Goal: Task Accomplishment & Management: Manage account settings

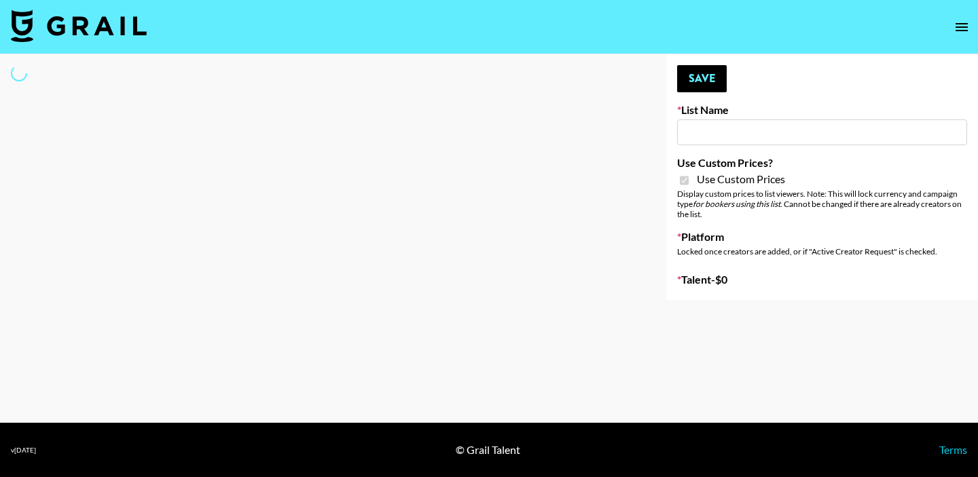
type input "Question AI"
checkbox input "true"
select select "Brand"
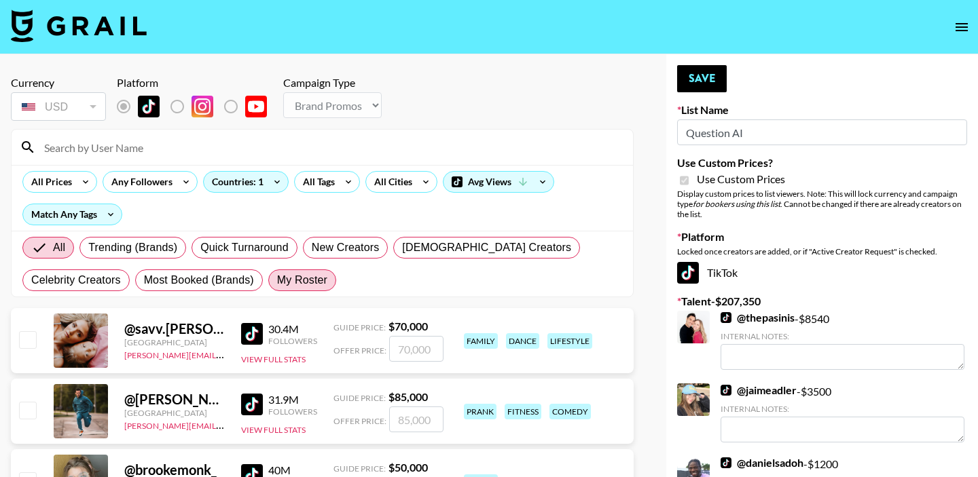
click at [313, 283] on span "My Roster" at bounding box center [302, 280] width 50 height 16
click at [277, 280] on input "My Roster" at bounding box center [277, 280] width 0 height 0
radio input "true"
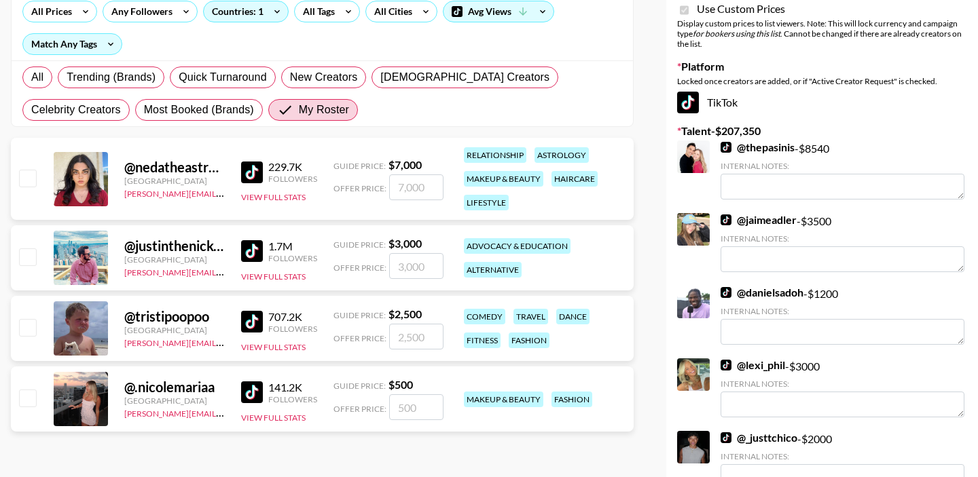
scroll to position [192, 0]
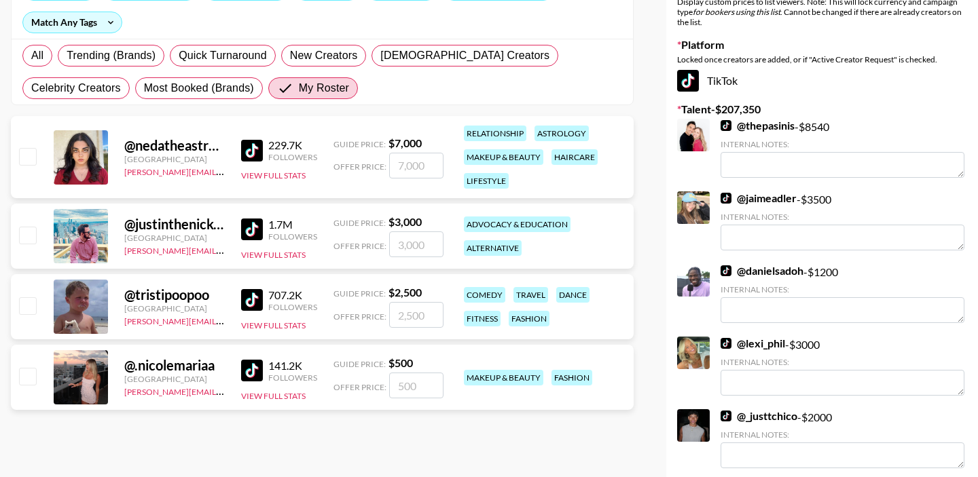
click at [33, 308] on input "checkbox" at bounding box center [27, 305] width 16 height 16
checkbox input "true"
drag, startPoint x: 431, startPoint y: 315, endPoint x: 384, endPoint y: 315, distance: 46.2
click at [386, 315] on div "Offer Price: 2500" at bounding box center [388, 315] width 110 height 26
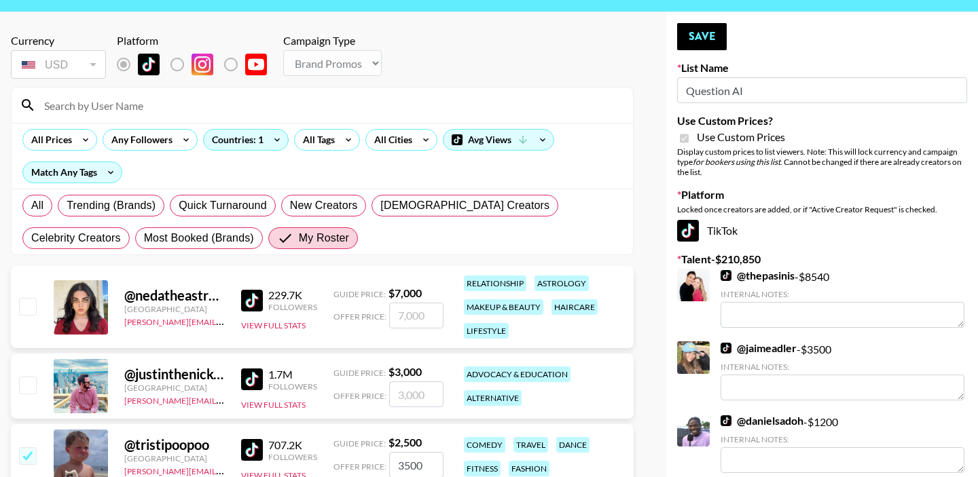
scroll to position [0, 0]
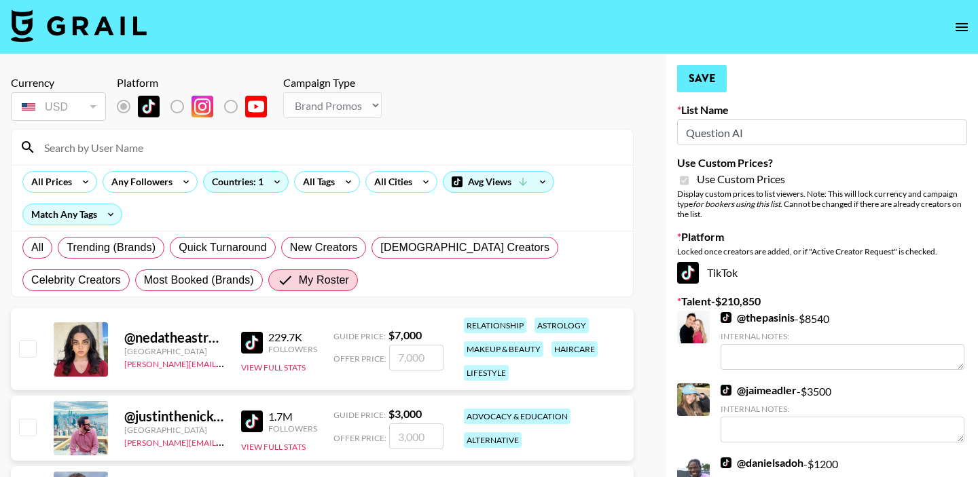
type input "3500"
click at [708, 88] on button "Save" at bounding box center [702, 78] width 50 height 27
radio input "true"
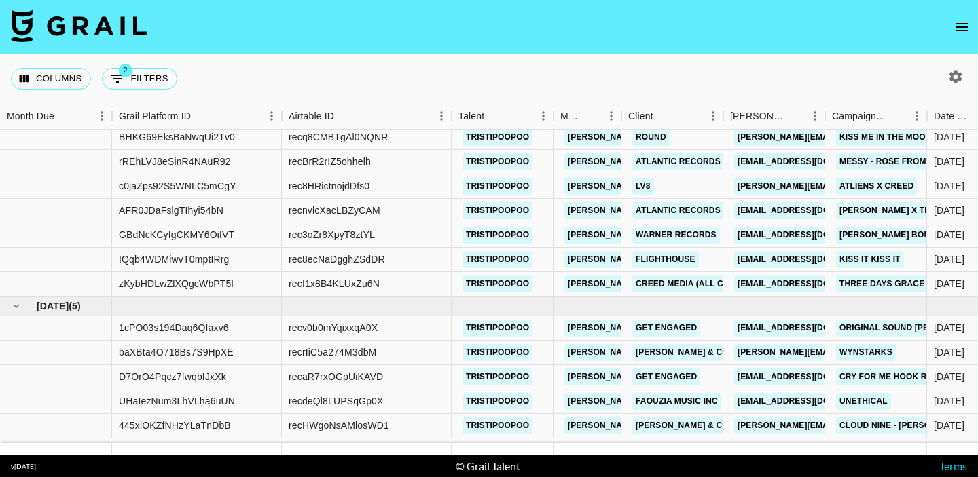
scroll to position [312, 0]
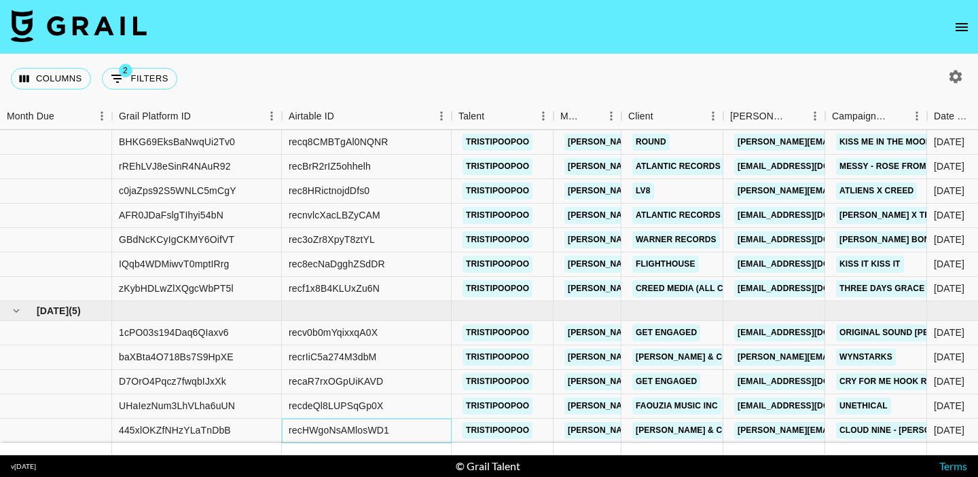
click at [426, 429] on div "recHWgoNsAMlosWD1" at bounding box center [367, 431] width 170 height 24
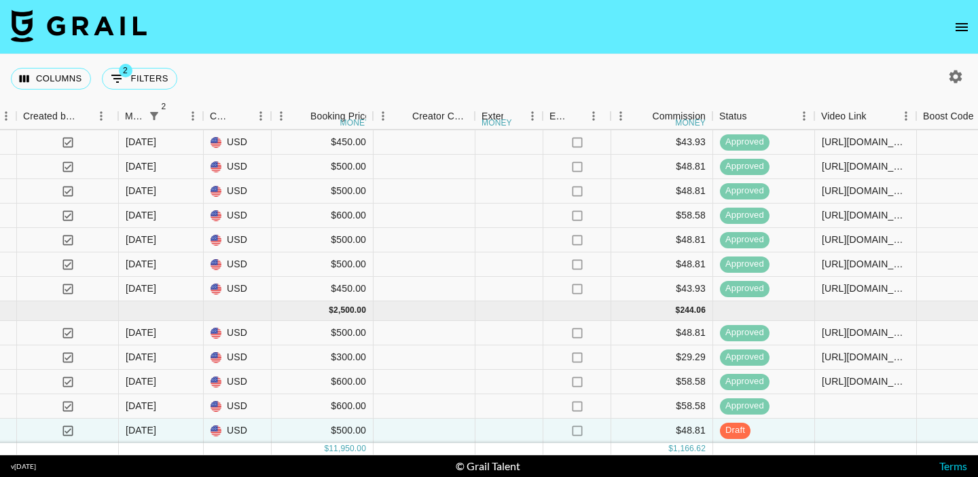
scroll to position [312, 996]
